Goal: Information Seeking & Learning: Stay updated

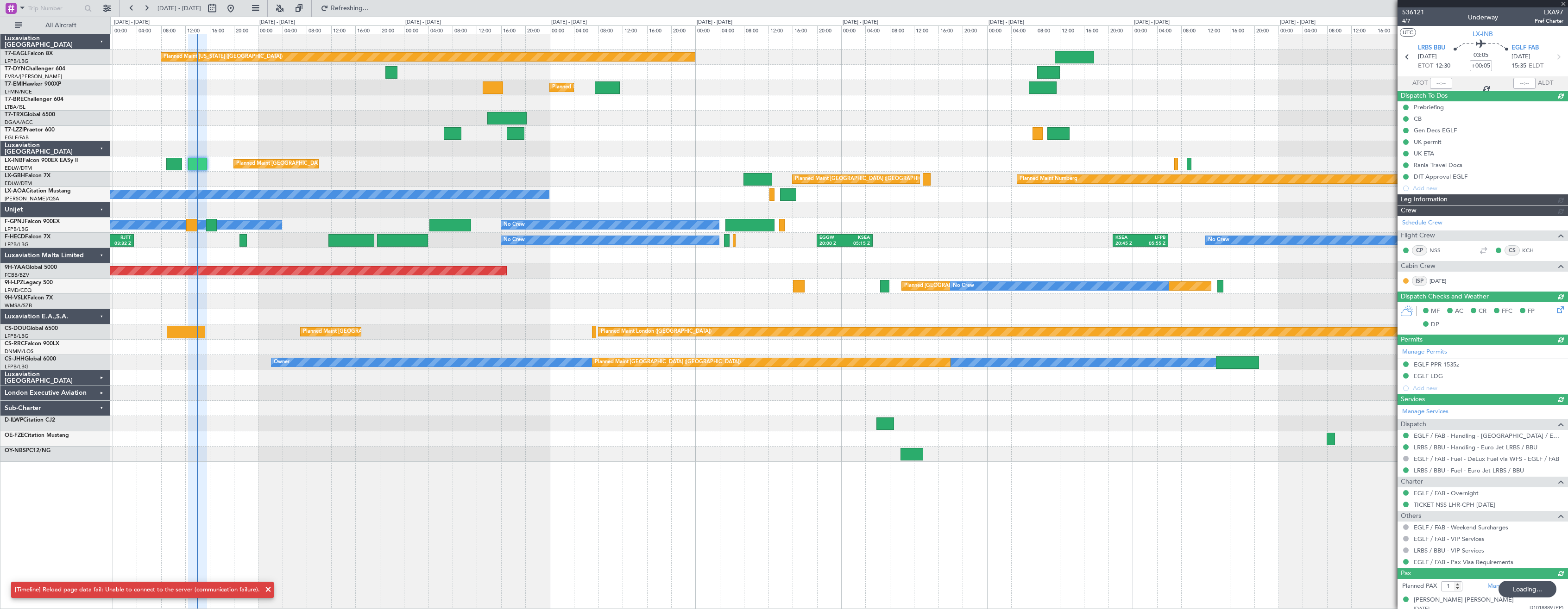
click at [568, 437] on div at bounding box center [839, 439] width 1457 height 15
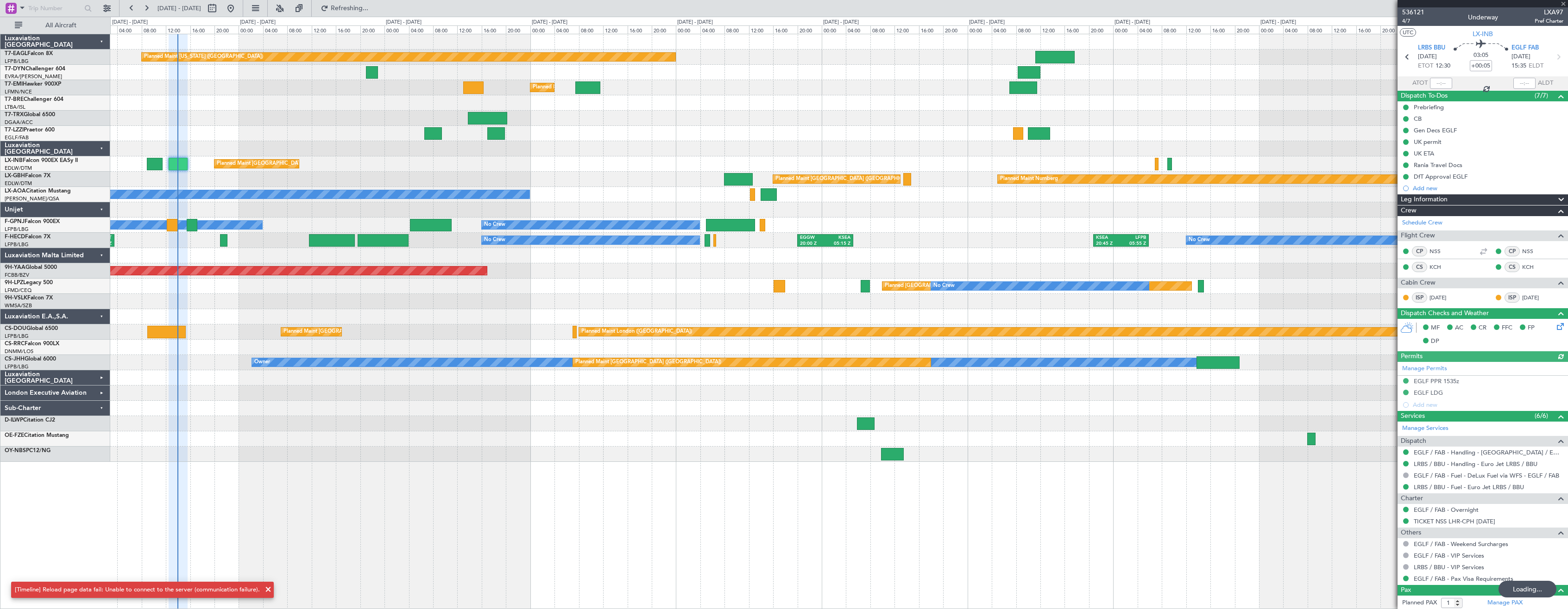
type input "12:56"
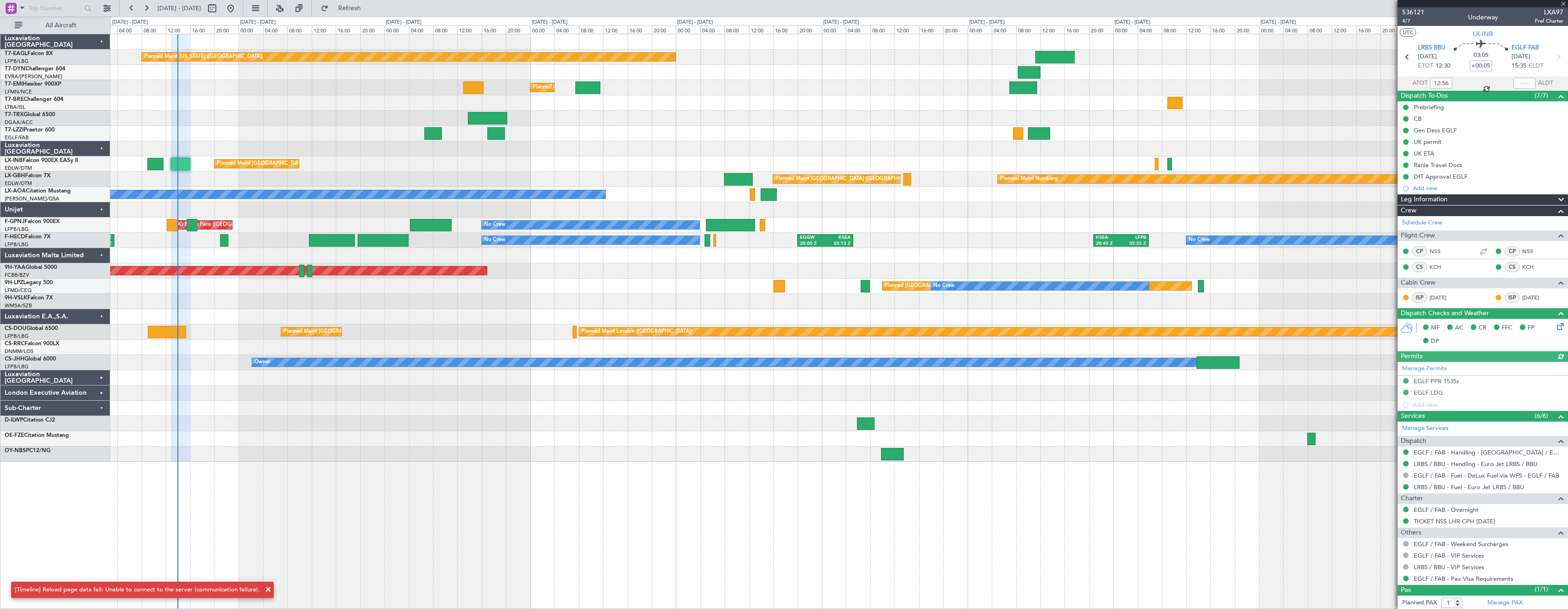
scroll to position [3, 0]
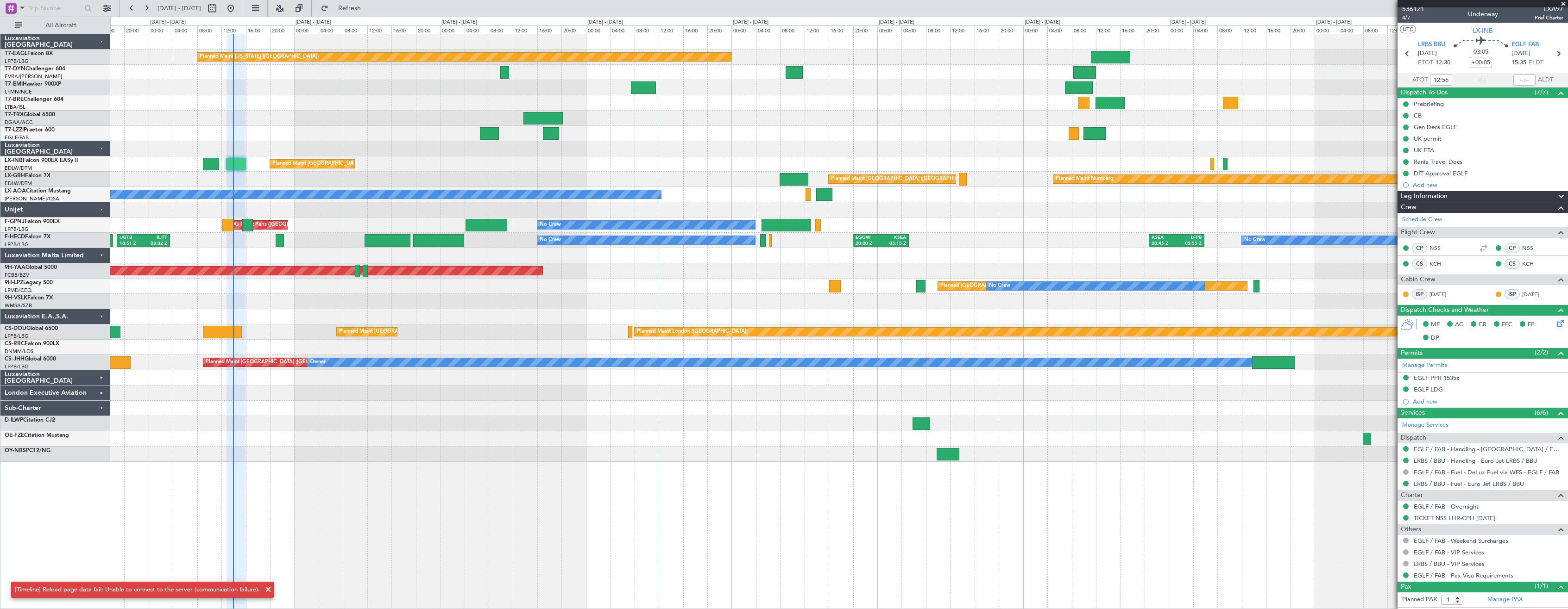
click at [597, 444] on div at bounding box center [839, 439] width 1457 height 15
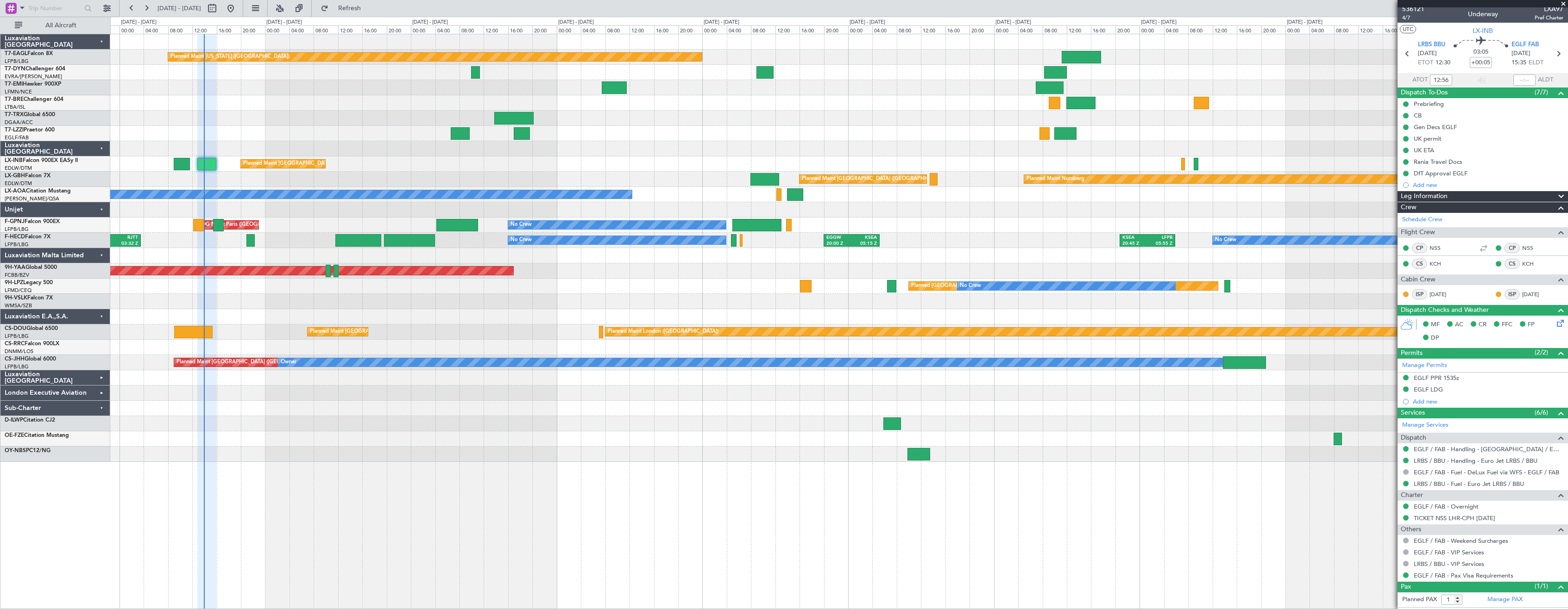
click at [523, 436] on div at bounding box center [839, 439] width 1457 height 15
click at [551, 442] on div at bounding box center [839, 439] width 1457 height 15
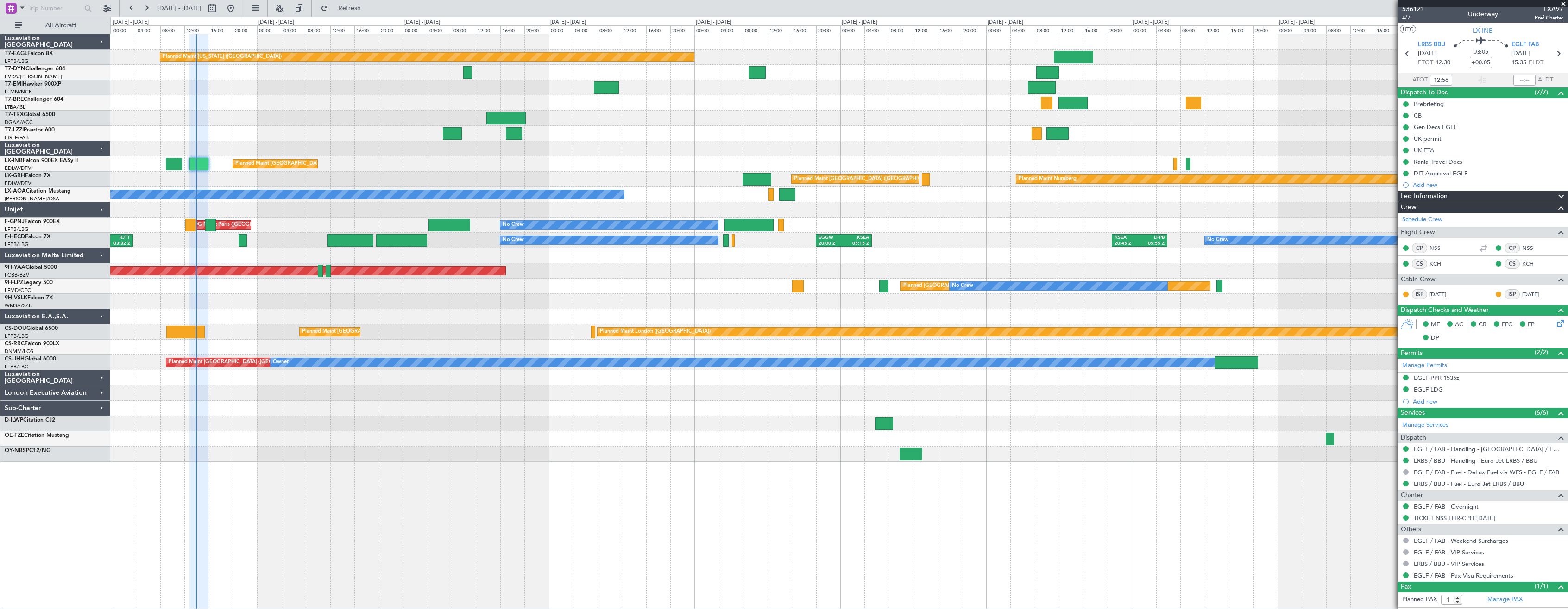
click at [603, 454] on div at bounding box center [839, 454] width 1457 height 15
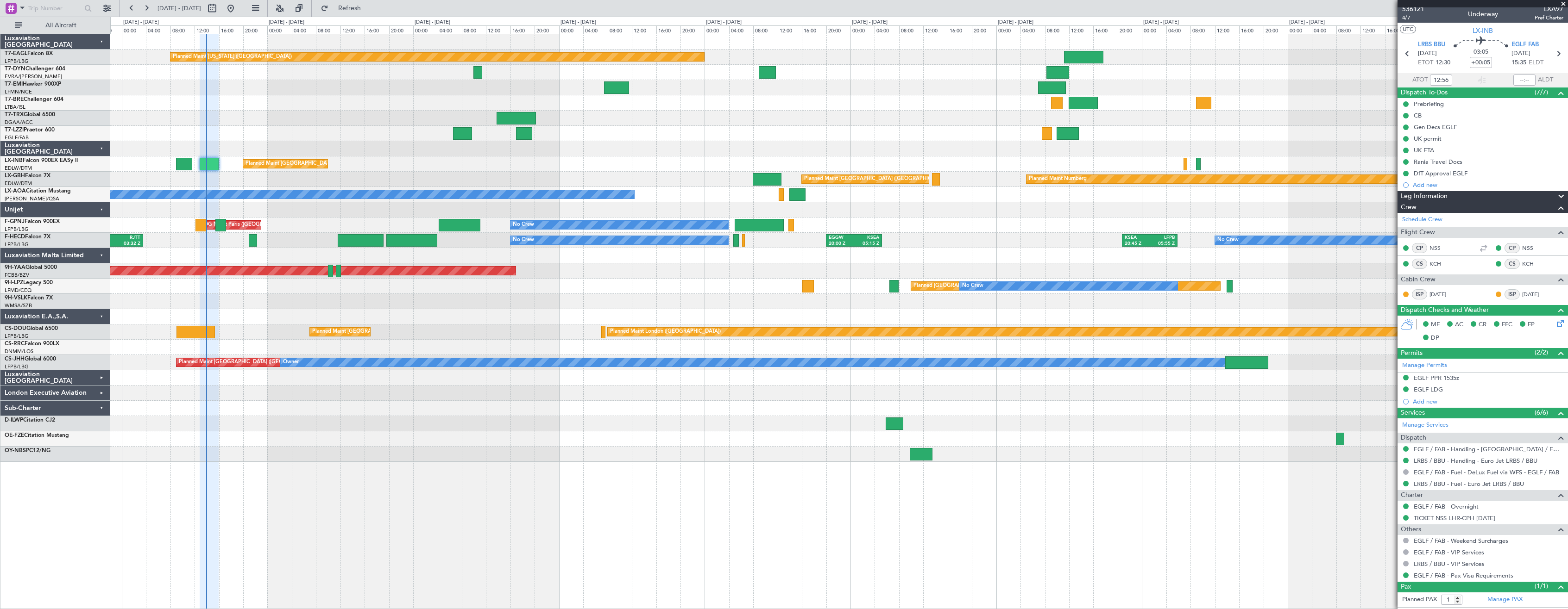
click at [483, 411] on div at bounding box center [839, 408] width 1457 height 15
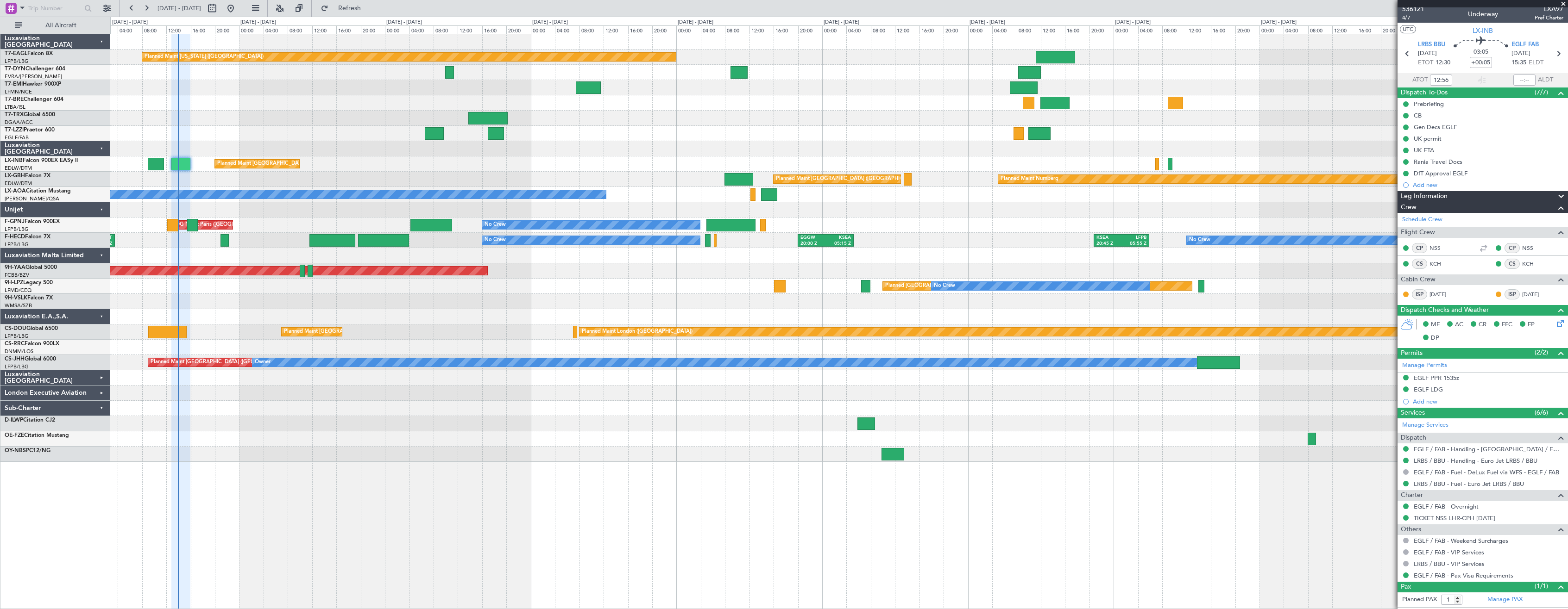
click at [388, 173] on div "Planned Maint Nurnberg Planned Maint [GEOGRAPHIC_DATA] ([GEOGRAPHIC_DATA])" at bounding box center [839, 179] width 1457 height 15
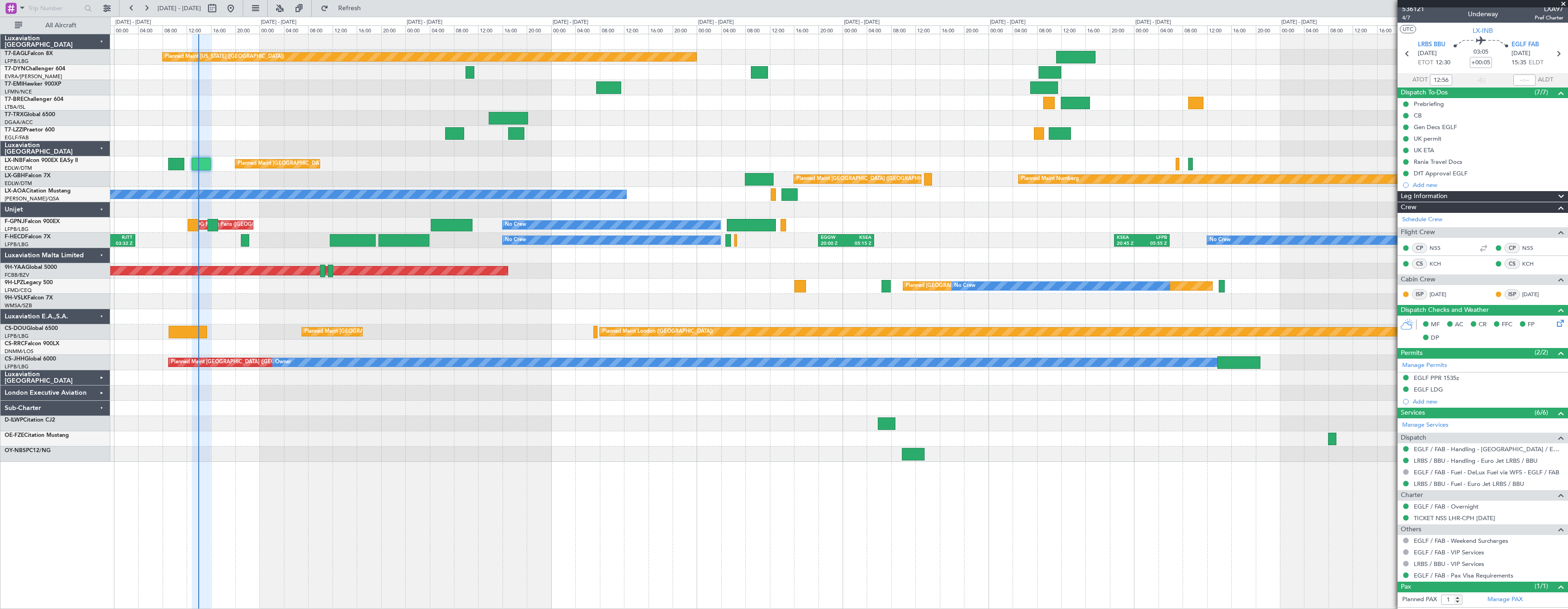
click at [405, 179] on div "Planned Maint [US_STATE] ([GEOGRAPHIC_DATA]) Planned Maint [GEOGRAPHIC_DATA] Pl…" at bounding box center [839, 248] width 1457 height 428
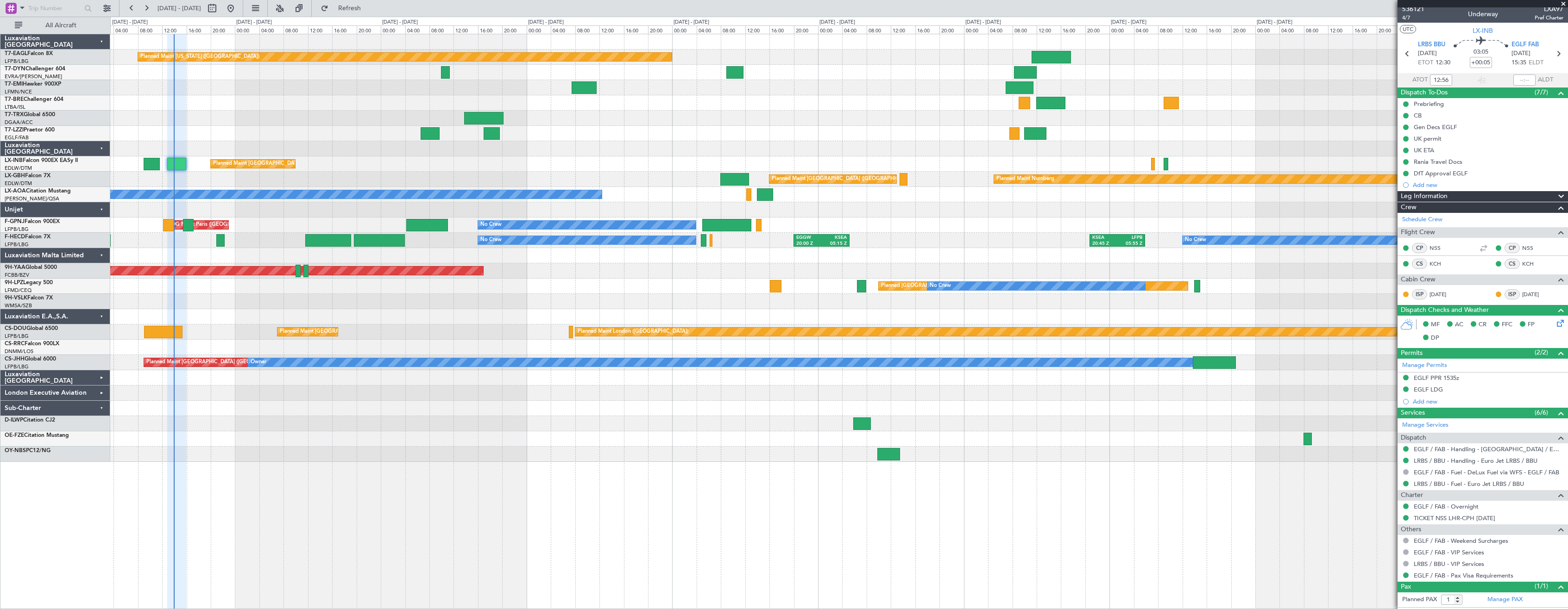
click at [606, 158] on div "Planned Maint [GEOGRAPHIC_DATA] ([GEOGRAPHIC_DATA])" at bounding box center [839, 164] width 1457 height 15
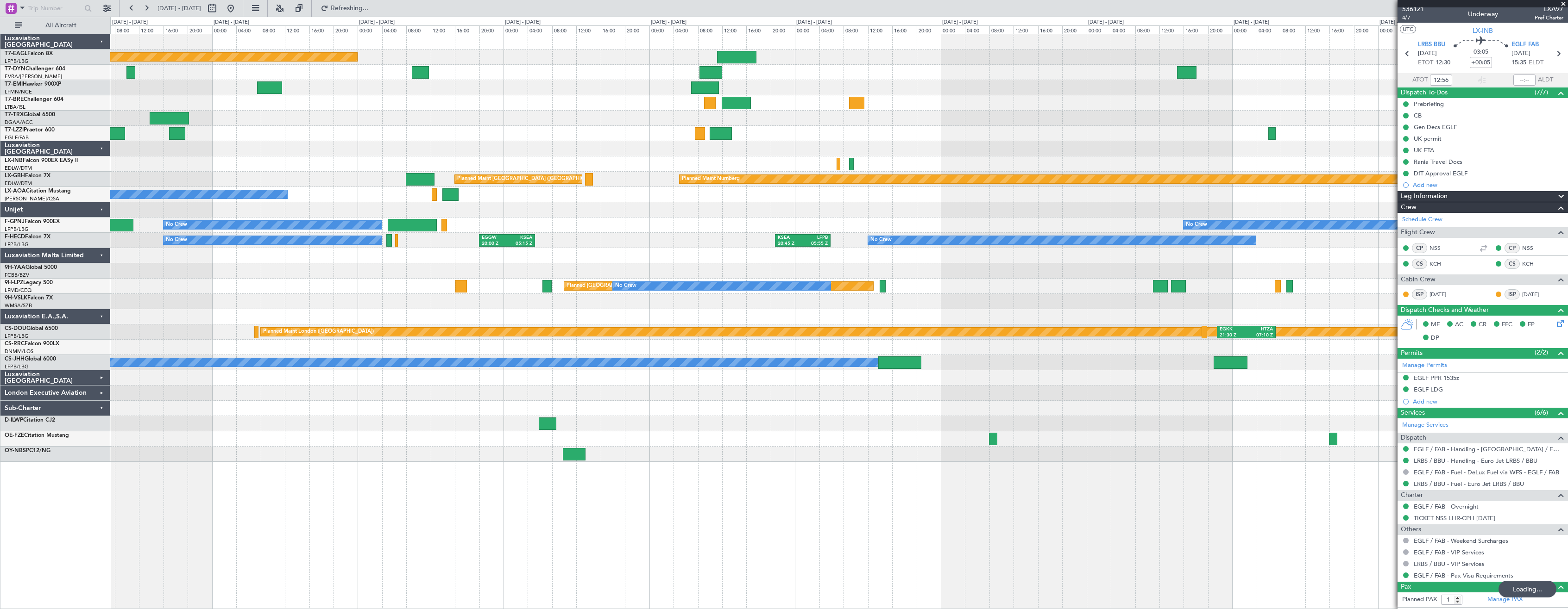
click at [656, 259] on div at bounding box center [839, 256] width 1457 height 15
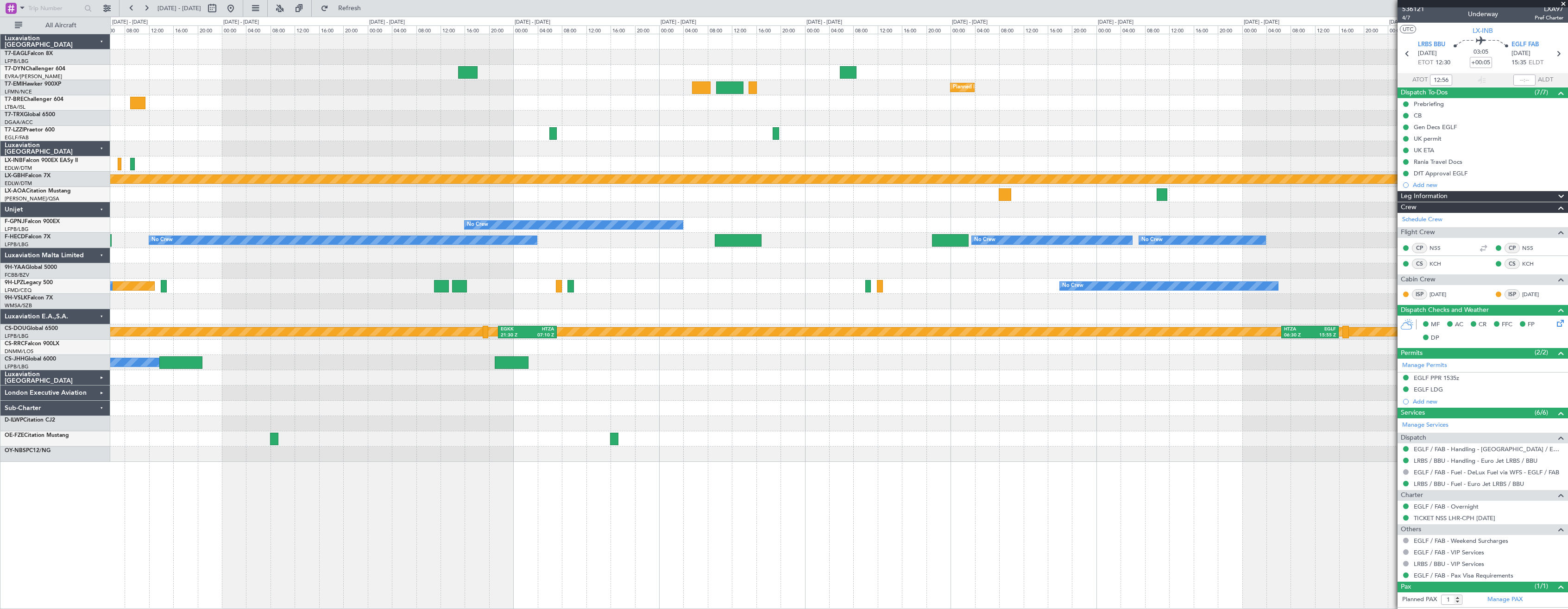
click at [937, 253] on div at bounding box center [839, 256] width 1457 height 15
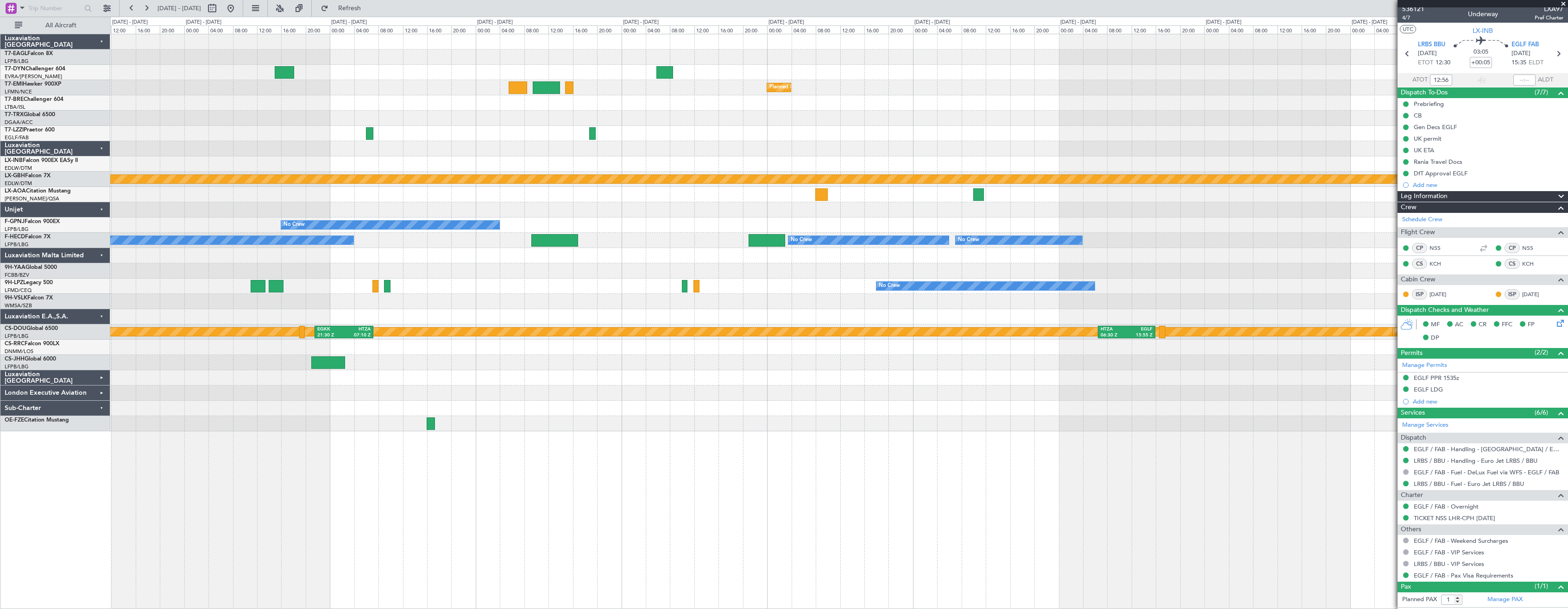
click at [1071, 89] on div "Planned Maint [GEOGRAPHIC_DATA]" at bounding box center [839, 88] width 1457 height 15
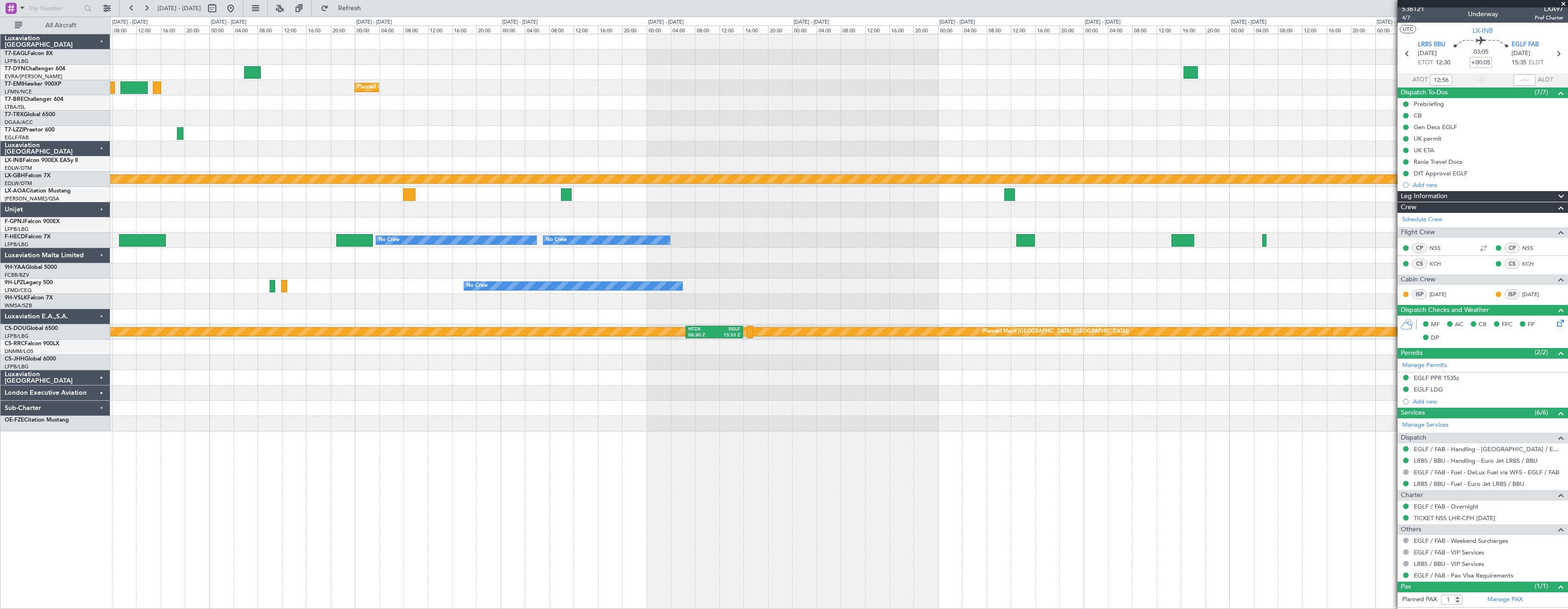
click at [749, 114] on div "Planned Maint [GEOGRAPHIC_DATA] Planned Maint Nurnberg No Crew [GEOGRAPHIC_DATA…" at bounding box center [839, 232] width 1457 height 397
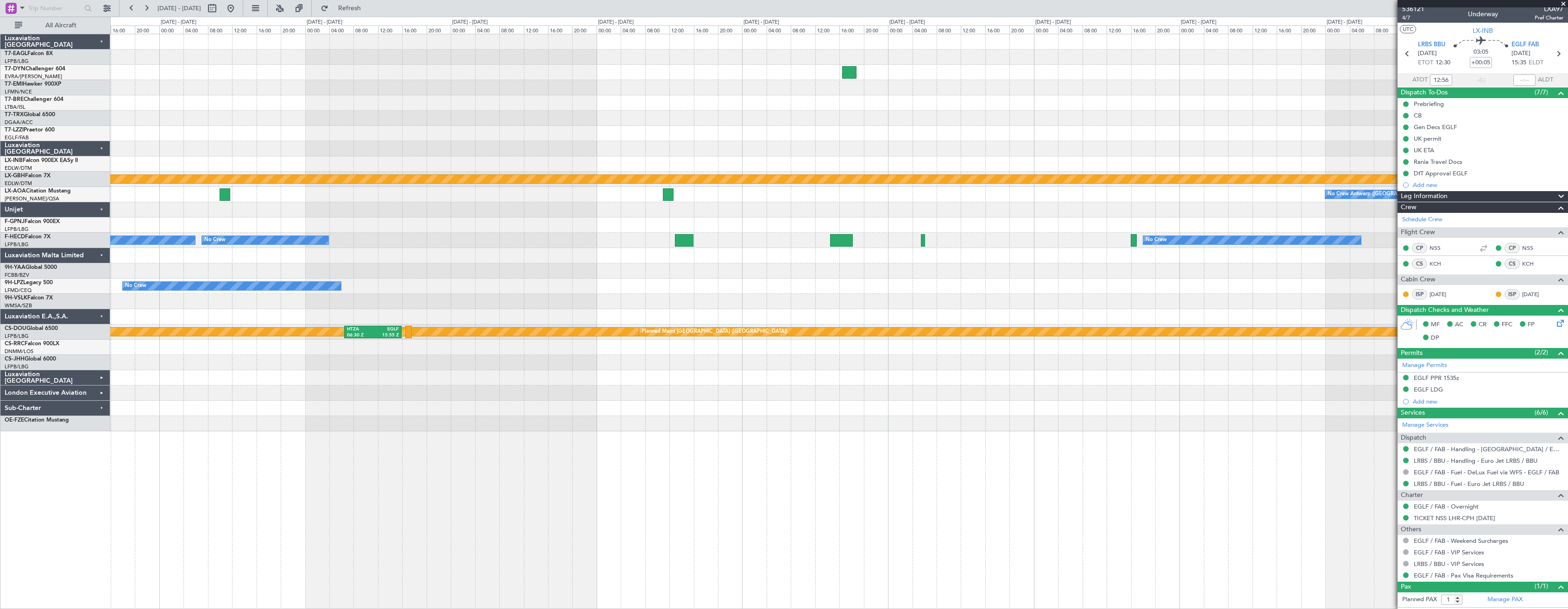
click at [741, 126] on div at bounding box center [839, 133] width 1457 height 15
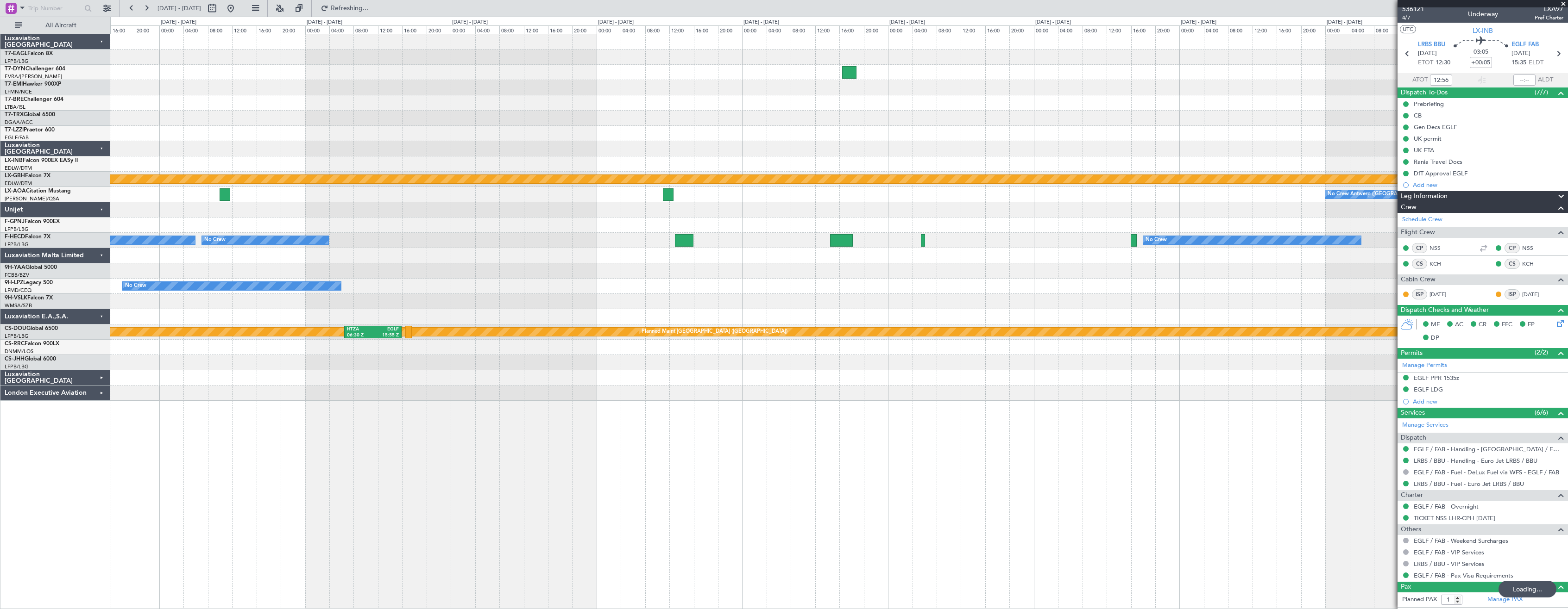
click at [720, 198] on div "No Crew Antwerp ([GEOGRAPHIC_DATA])" at bounding box center [839, 194] width 1457 height 15
